Goal: Check status

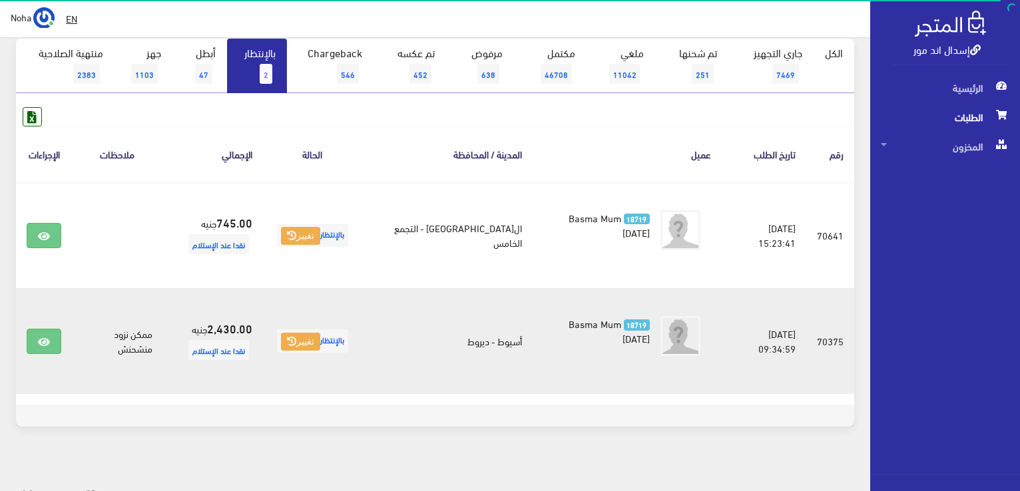
scroll to position [146, 0]
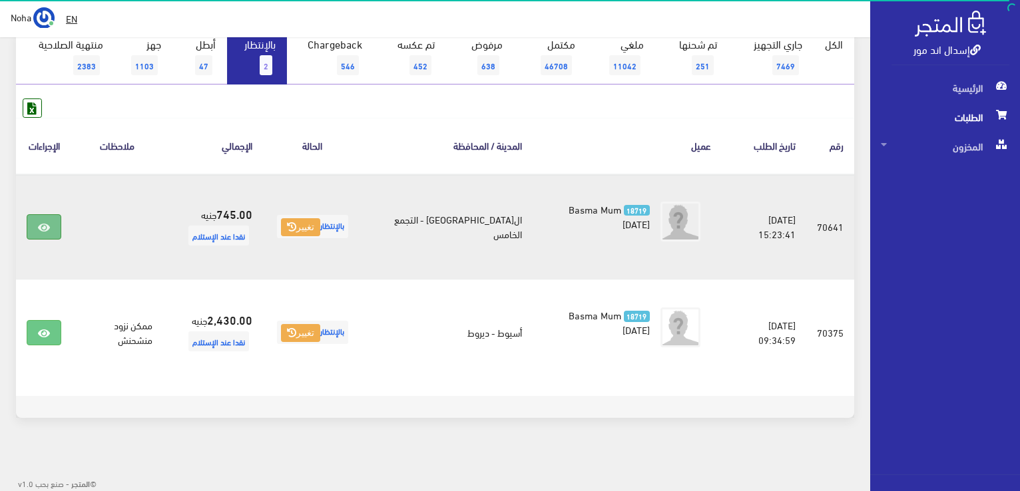
click at [54, 223] on link at bounding box center [44, 226] width 35 height 25
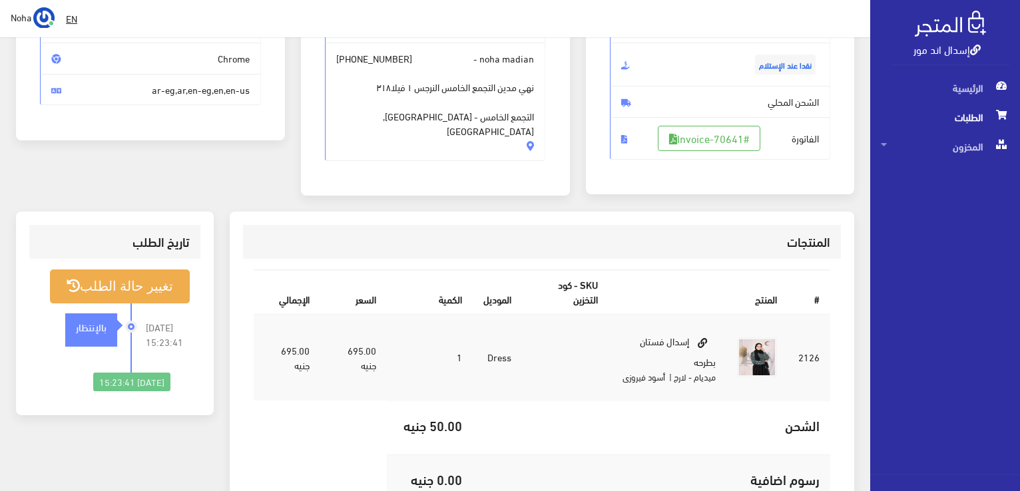
scroll to position [133, 0]
